Goal: Task Accomplishment & Management: Manage account settings

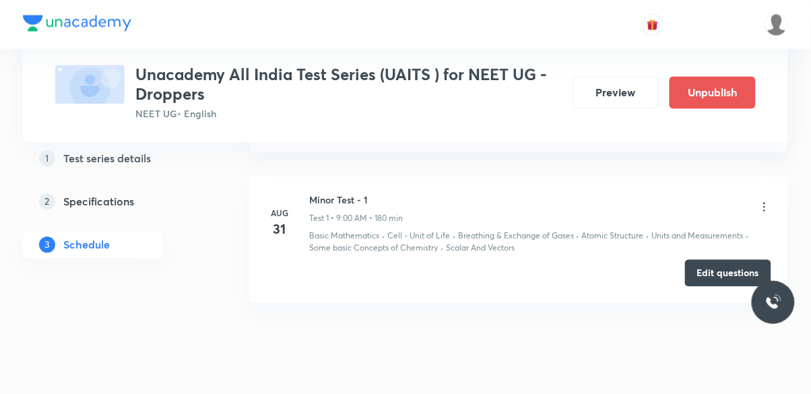
scroll to position [637, 0]
click at [709, 275] on button "Edit questions" at bounding box center [728, 272] width 86 height 27
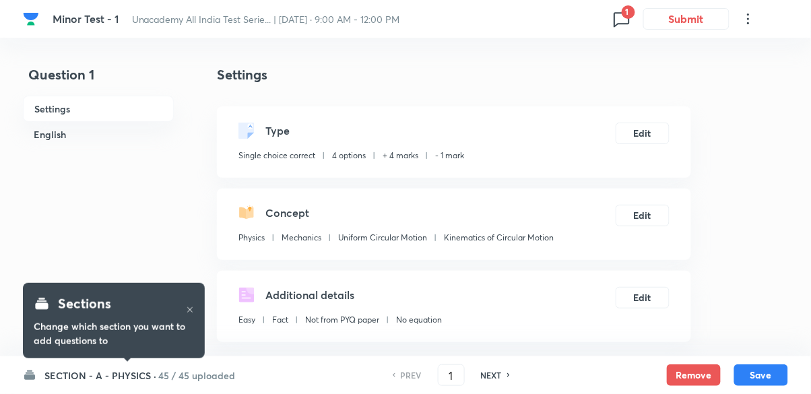
checkbox input "true"
click at [622, 22] on icon at bounding box center [622, 19] width 22 height 22
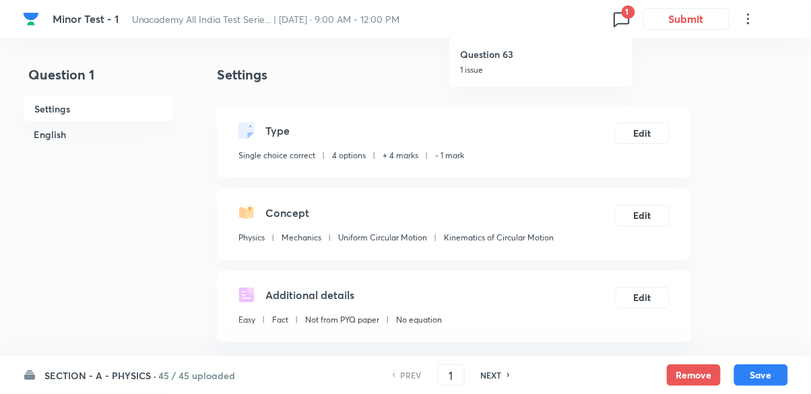
click at [502, 67] on p "1 issue" at bounding box center [541, 70] width 162 height 12
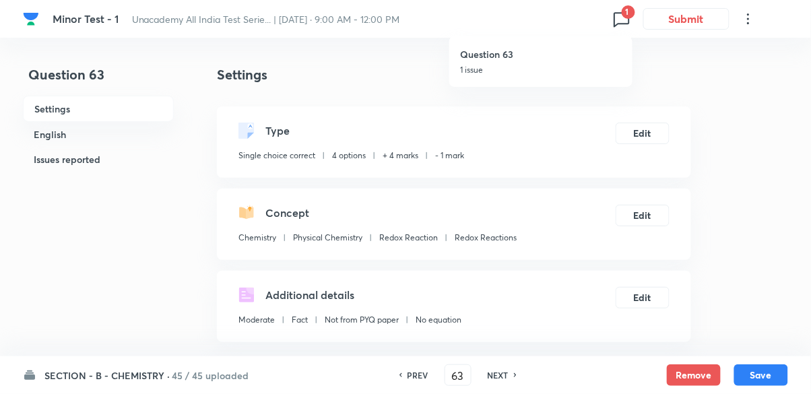
type input "63"
checkbox input "false"
checkbox input "true"
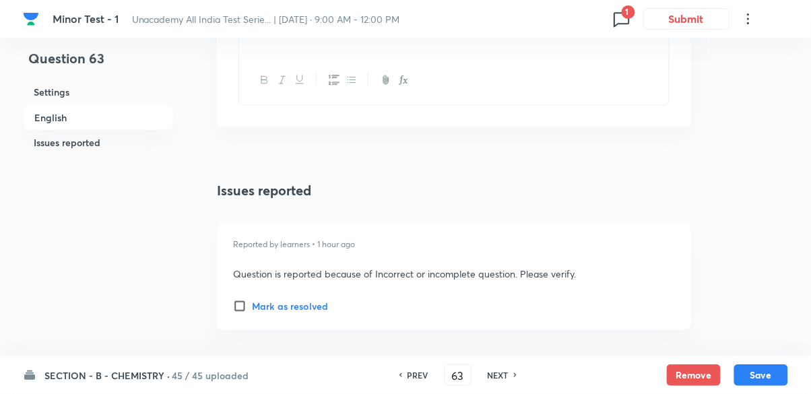
scroll to position [1585, 0]
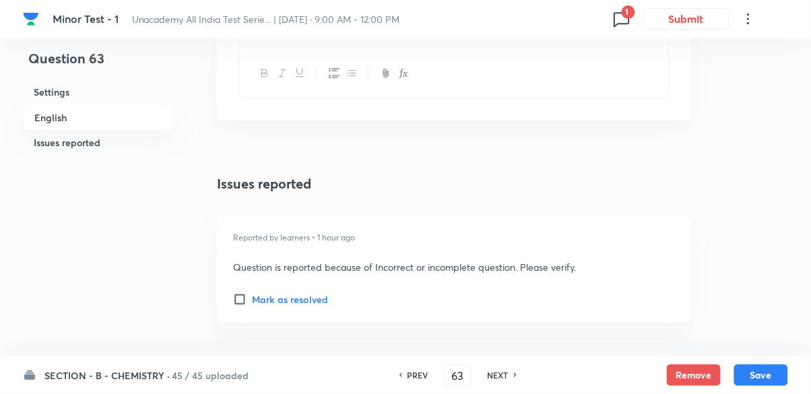
click at [620, 19] on icon at bounding box center [622, 19] width 22 height 22
click at [525, 62] on div "Question 63 1 issue" at bounding box center [541, 61] width 162 height 51
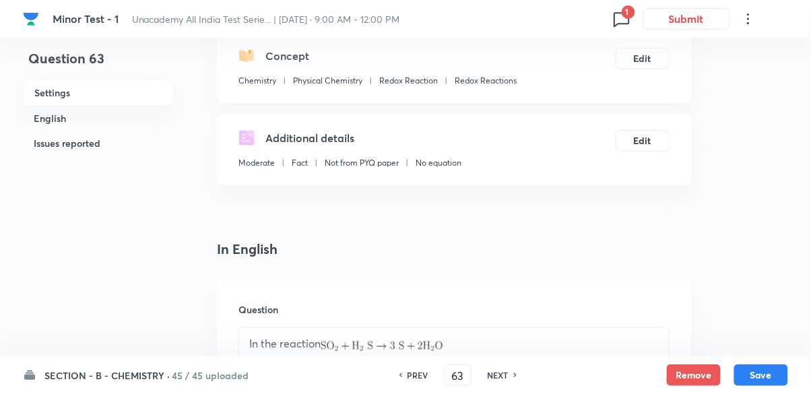
scroll to position [0, 0]
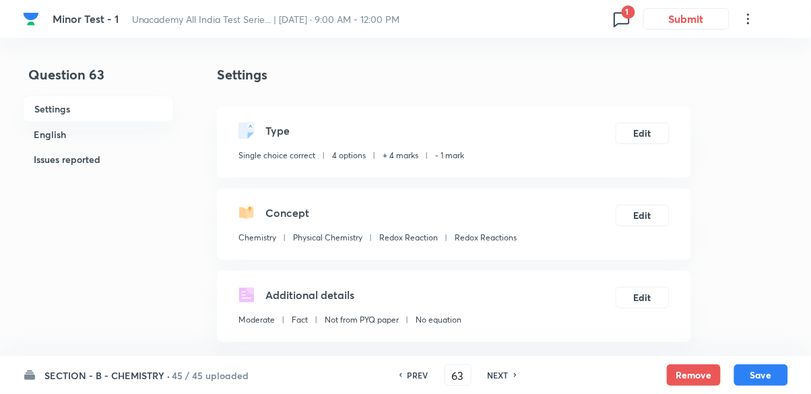
click at [620, 20] on icon at bounding box center [622, 19] width 22 height 22
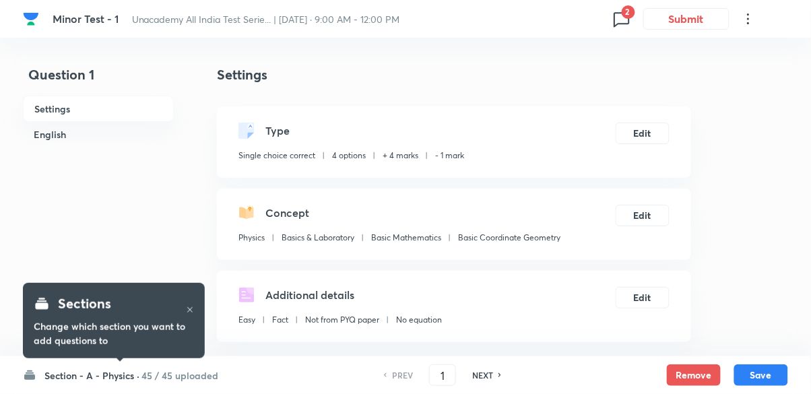
checkbox input "true"
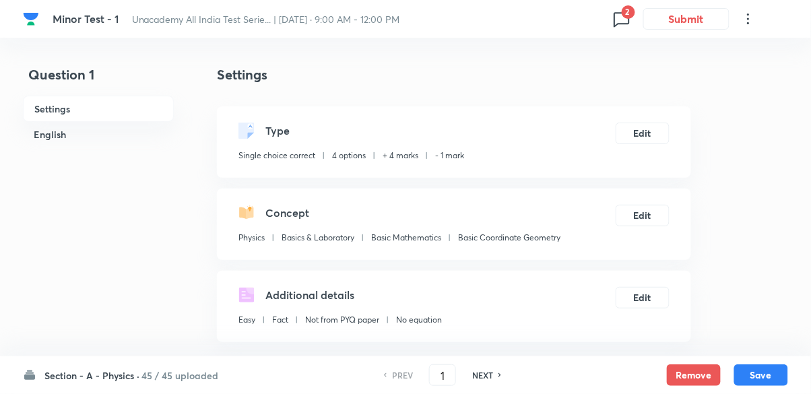
click at [616, 22] on icon at bounding box center [622, 19] width 22 height 22
click at [511, 112] on h6 "Question 171" at bounding box center [541, 105] width 162 height 14
type input "171"
checkbox input "false"
checkbox input "true"
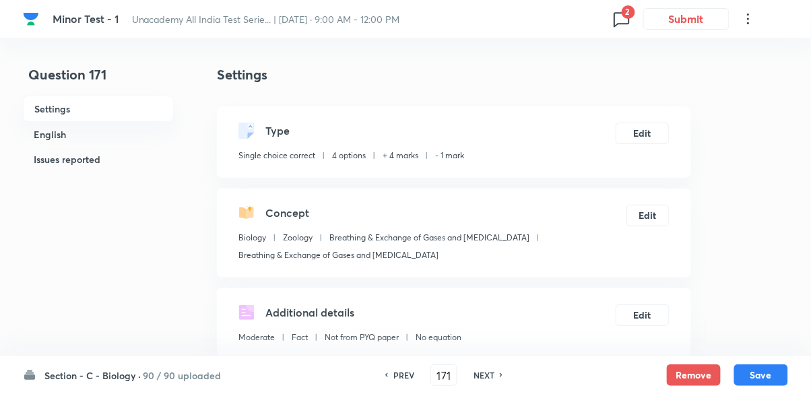
click at [620, 22] on icon at bounding box center [622, 19] width 22 height 22
click at [518, 112] on h6 "Question 171" at bounding box center [541, 105] width 162 height 14
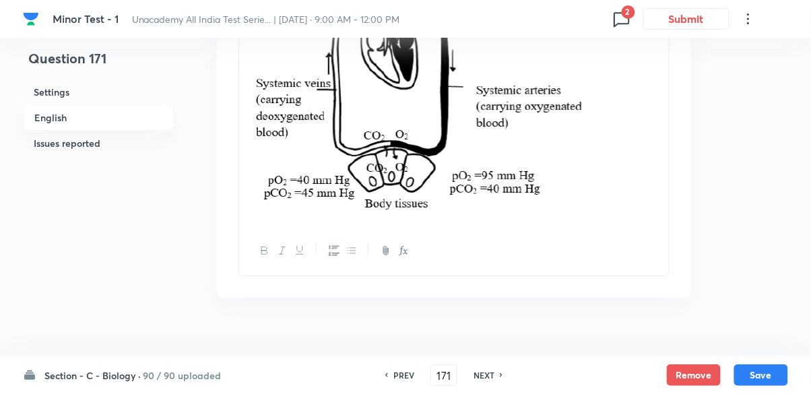
scroll to position [2255, 0]
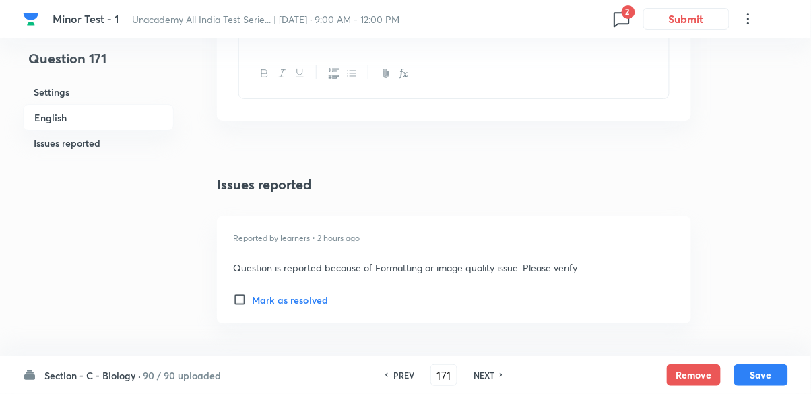
click at [614, 27] on icon at bounding box center [621, 19] width 15 height 15
click at [521, 60] on h6 "Question 47" at bounding box center [541, 54] width 162 height 14
type input "47"
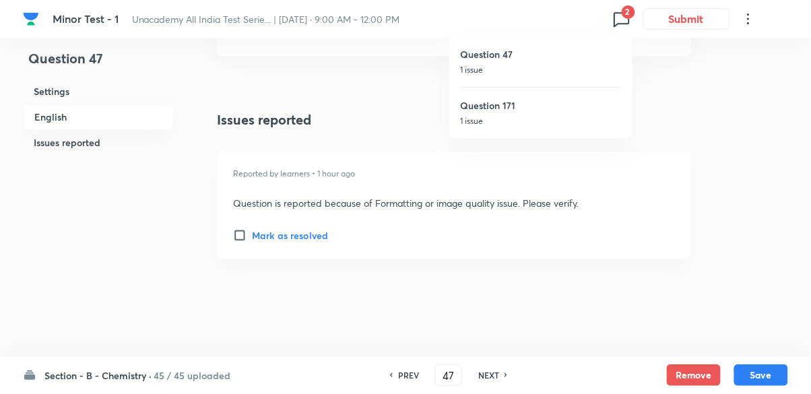
checkbox input "false"
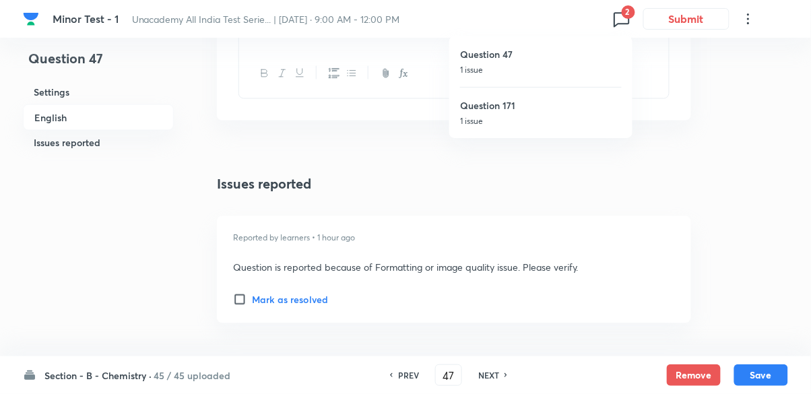
checkbox input "true"
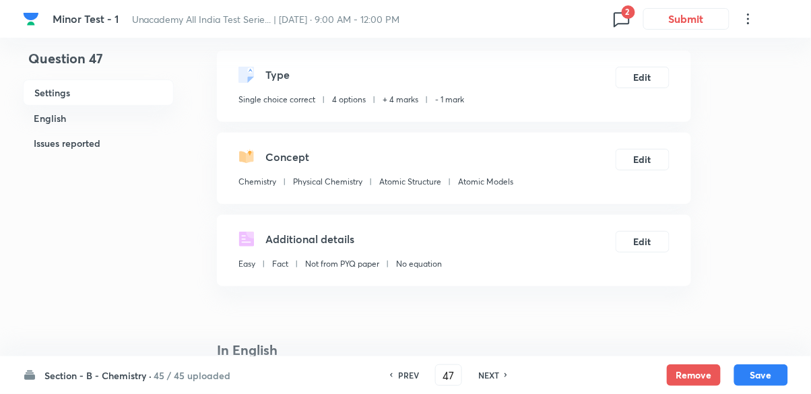
scroll to position [39, 0]
